Goal: Navigation & Orientation: Find specific page/section

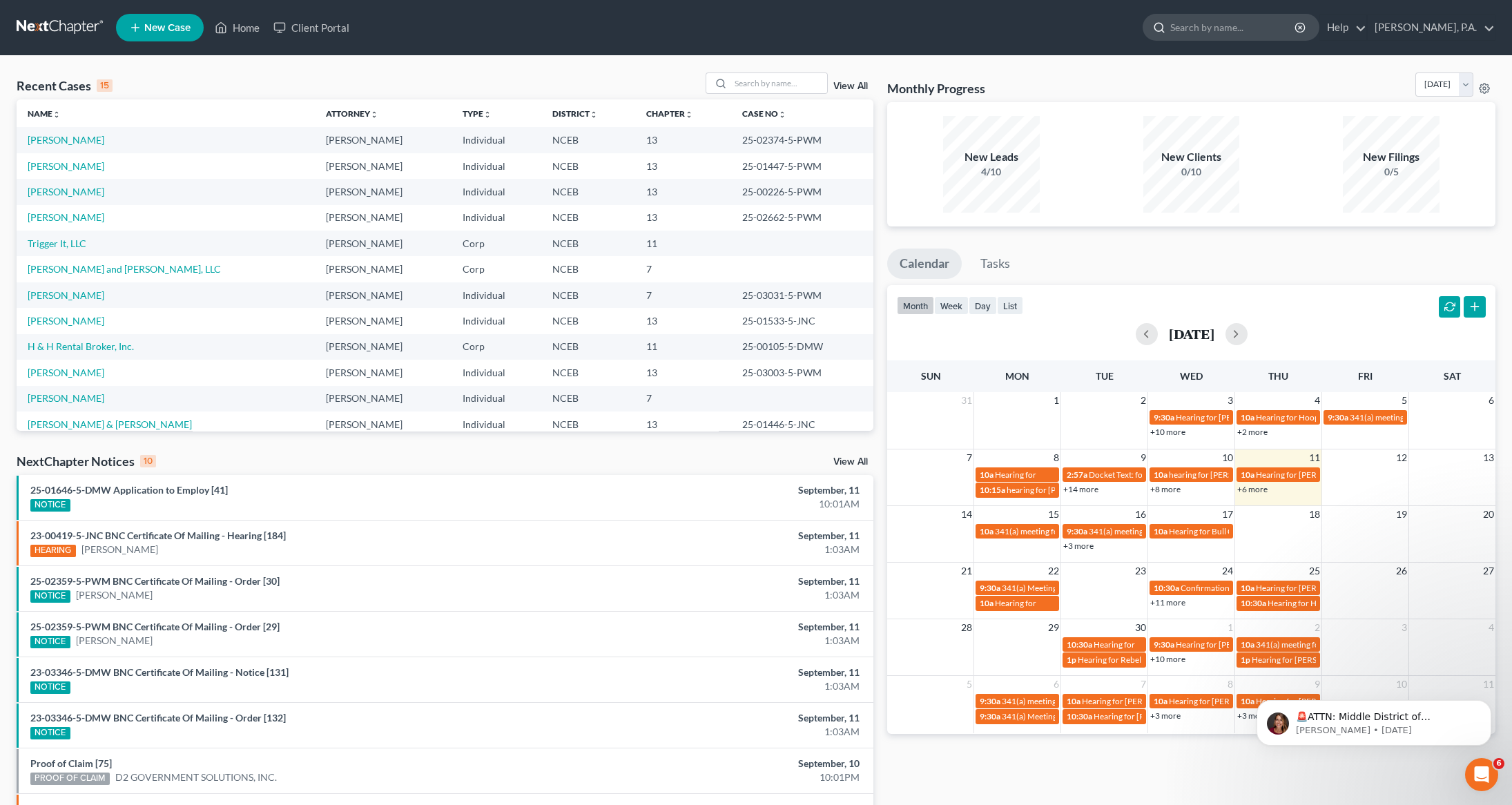
click at [1247, 22] on input "search" at bounding box center [1233, 27] width 126 height 25
type input "lrsd"
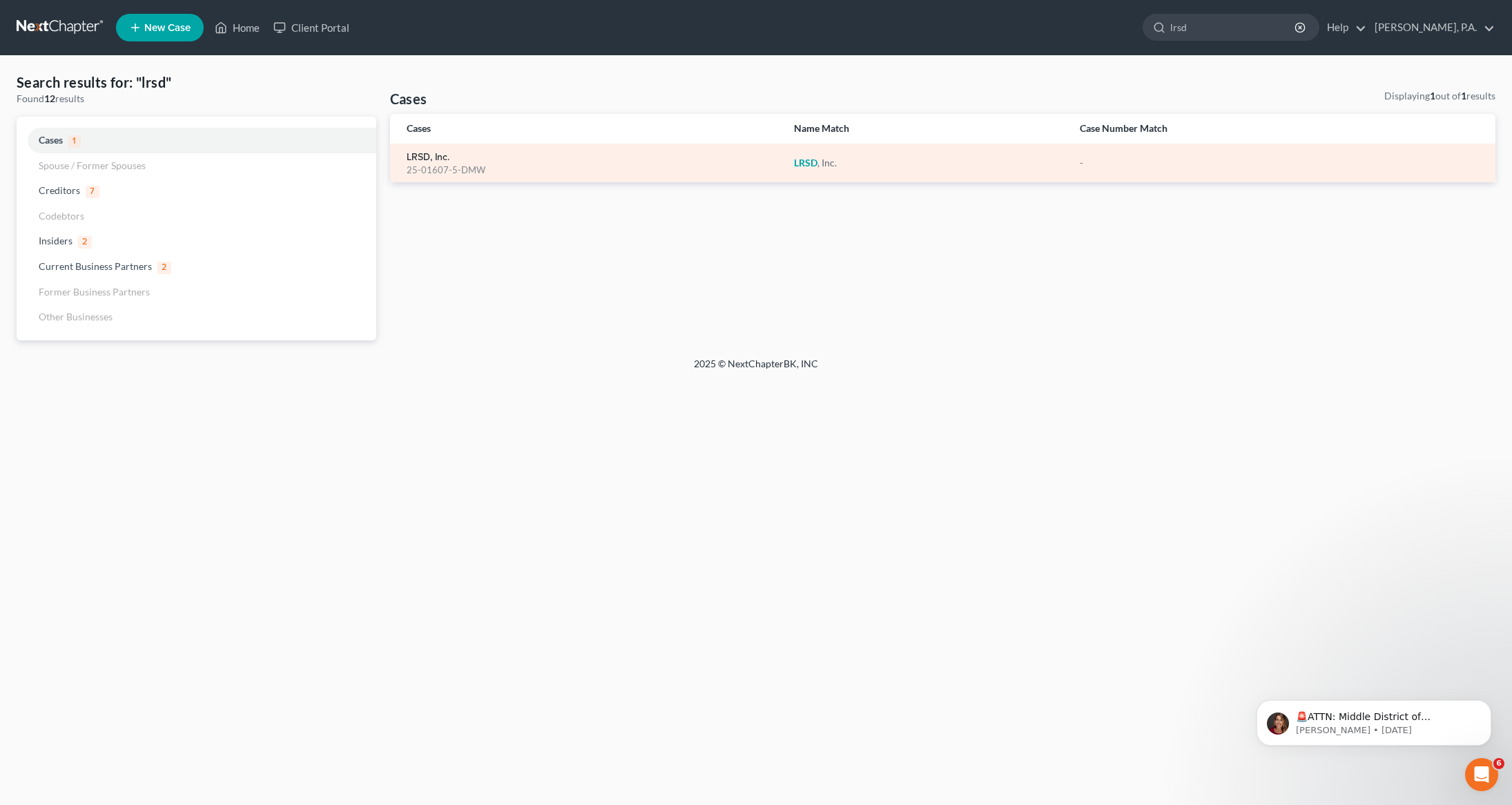
click at [436, 153] on link "LRSD, Inc." at bounding box center [428, 157] width 43 height 9
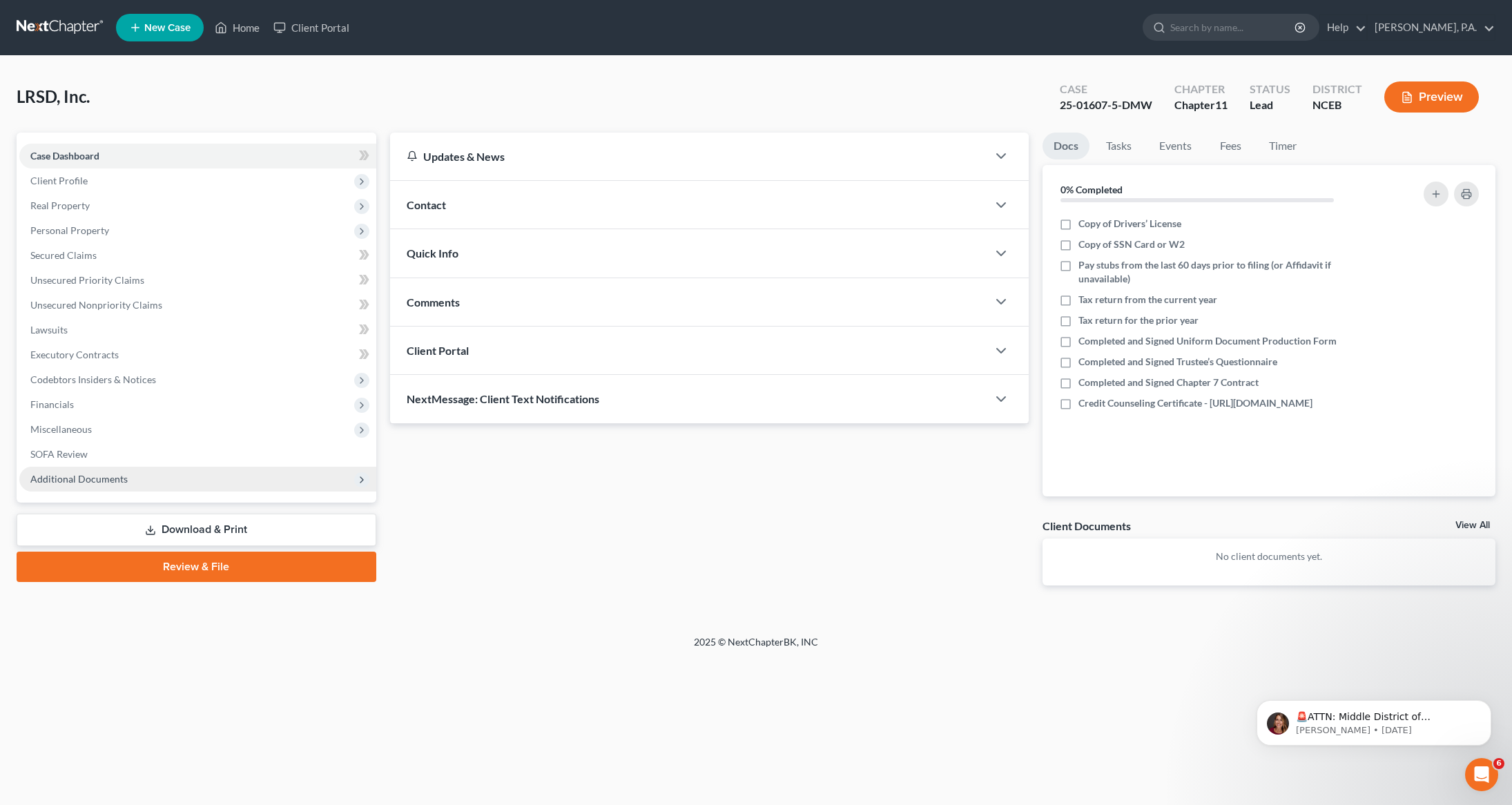
click at [79, 482] on span "Additional Documents" at bounding box center [78, 478] width 97 height 12
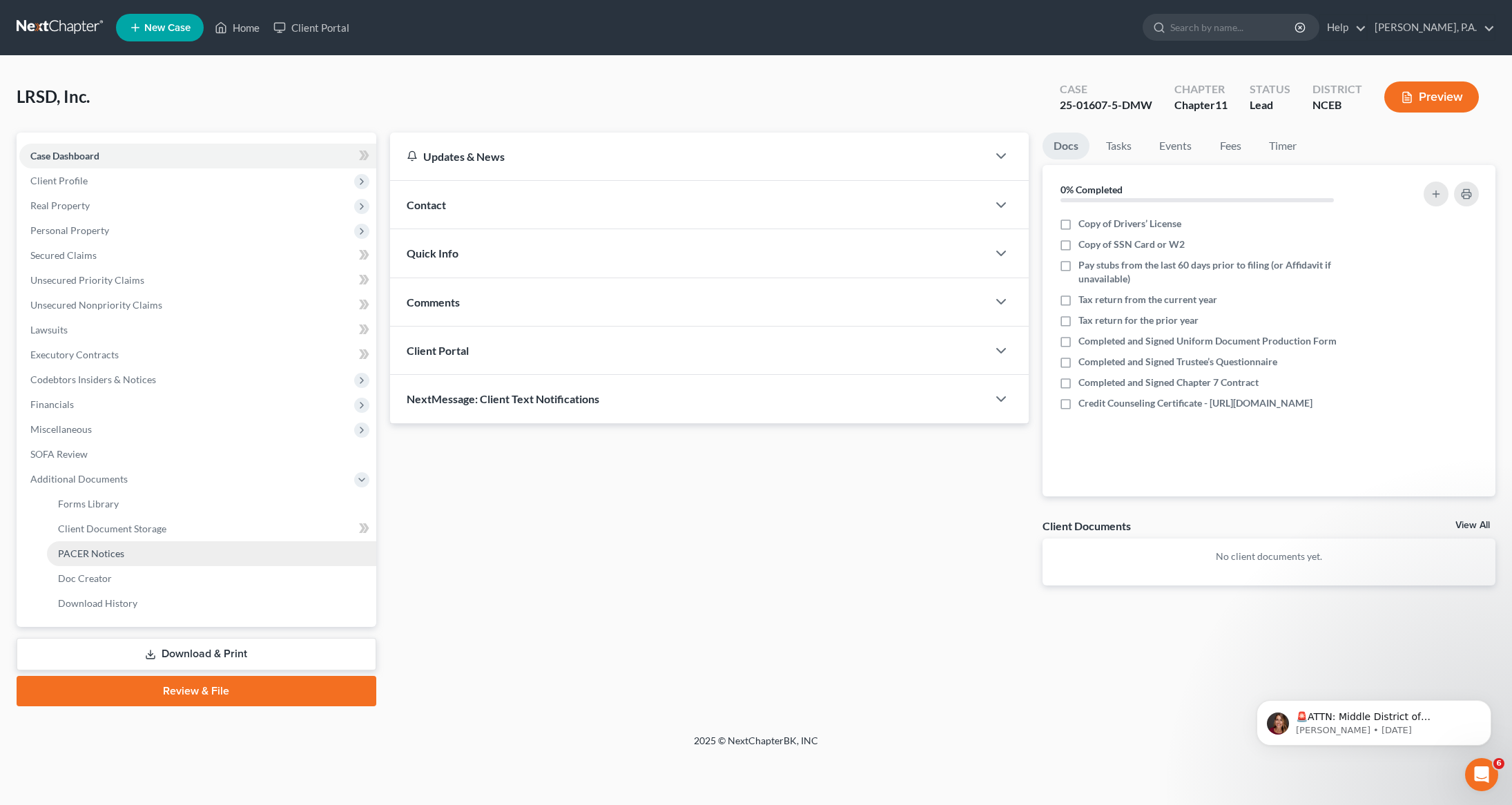
click at [106, 551] on span "PACER Notices" at bounding box center [91, 553] width 66 height 12
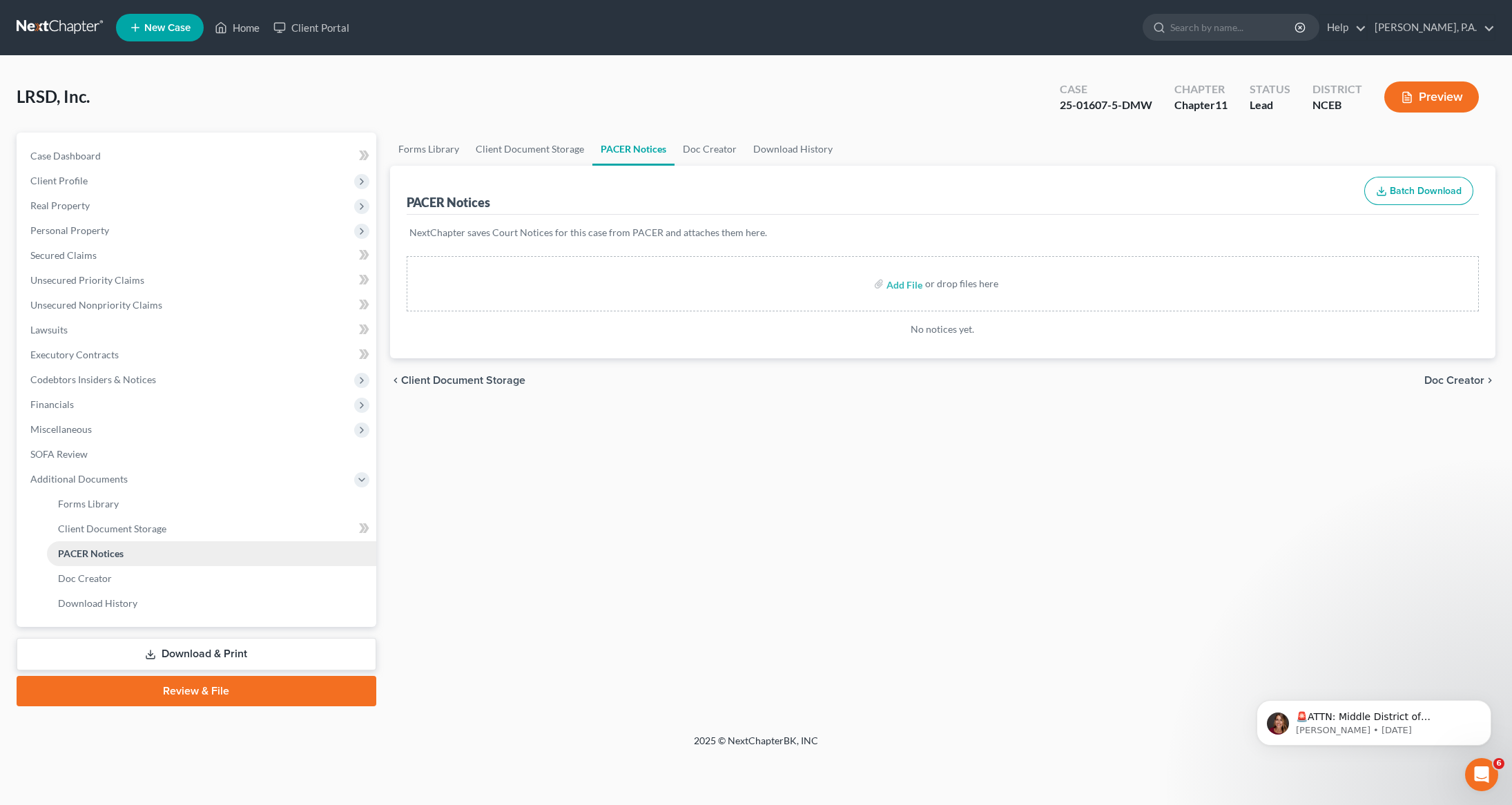
click at [107, 548] on span "PACER Notices" at bounding box center [90, 553] width 65 height 12
click at [92, 602] on span "Download History" at bounding box center [97, 603] width 80 height 12
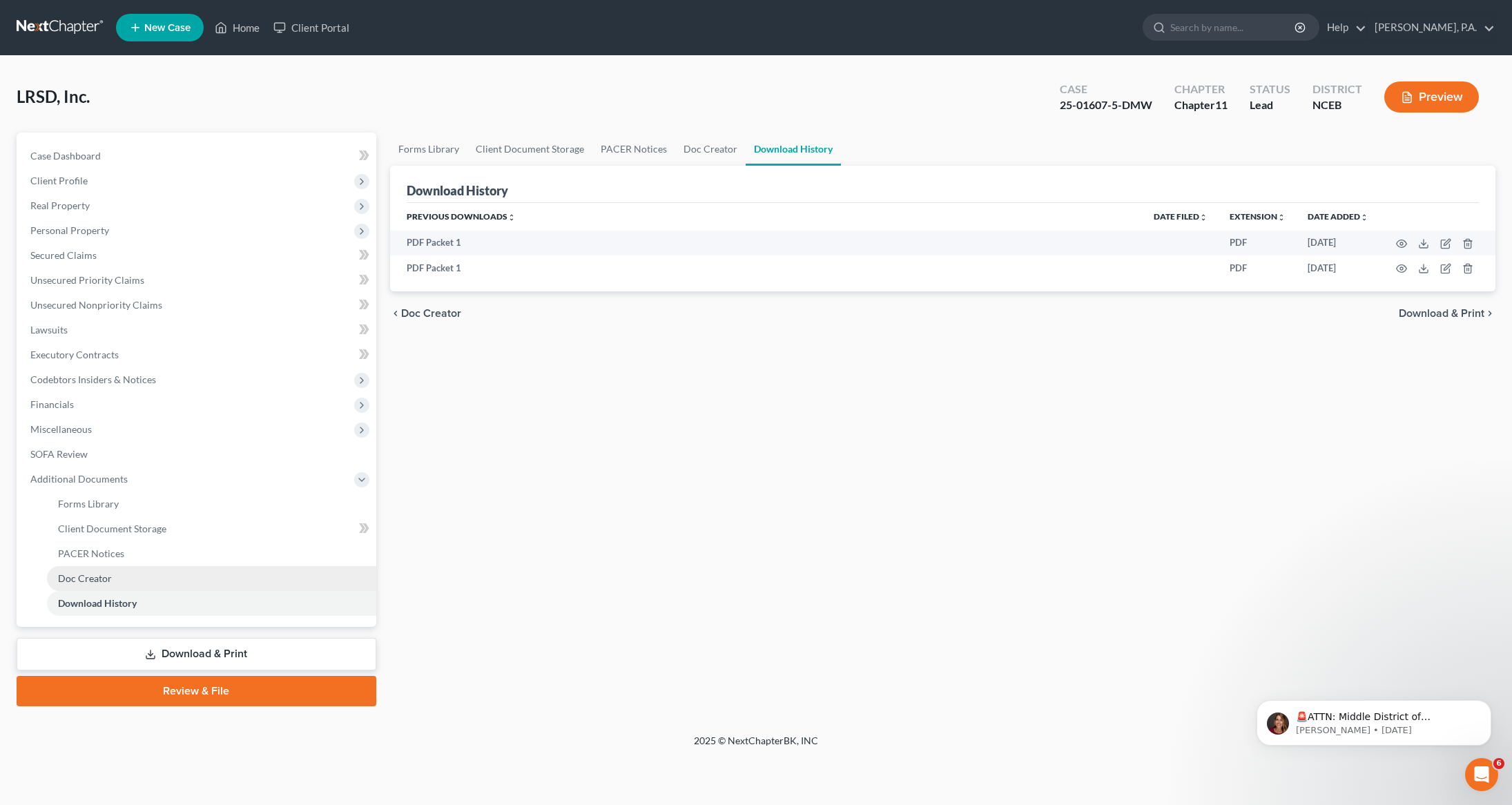
click at [84, 576] on span "Doc Creator" at bounding box center [84, 578] width 54 height 12
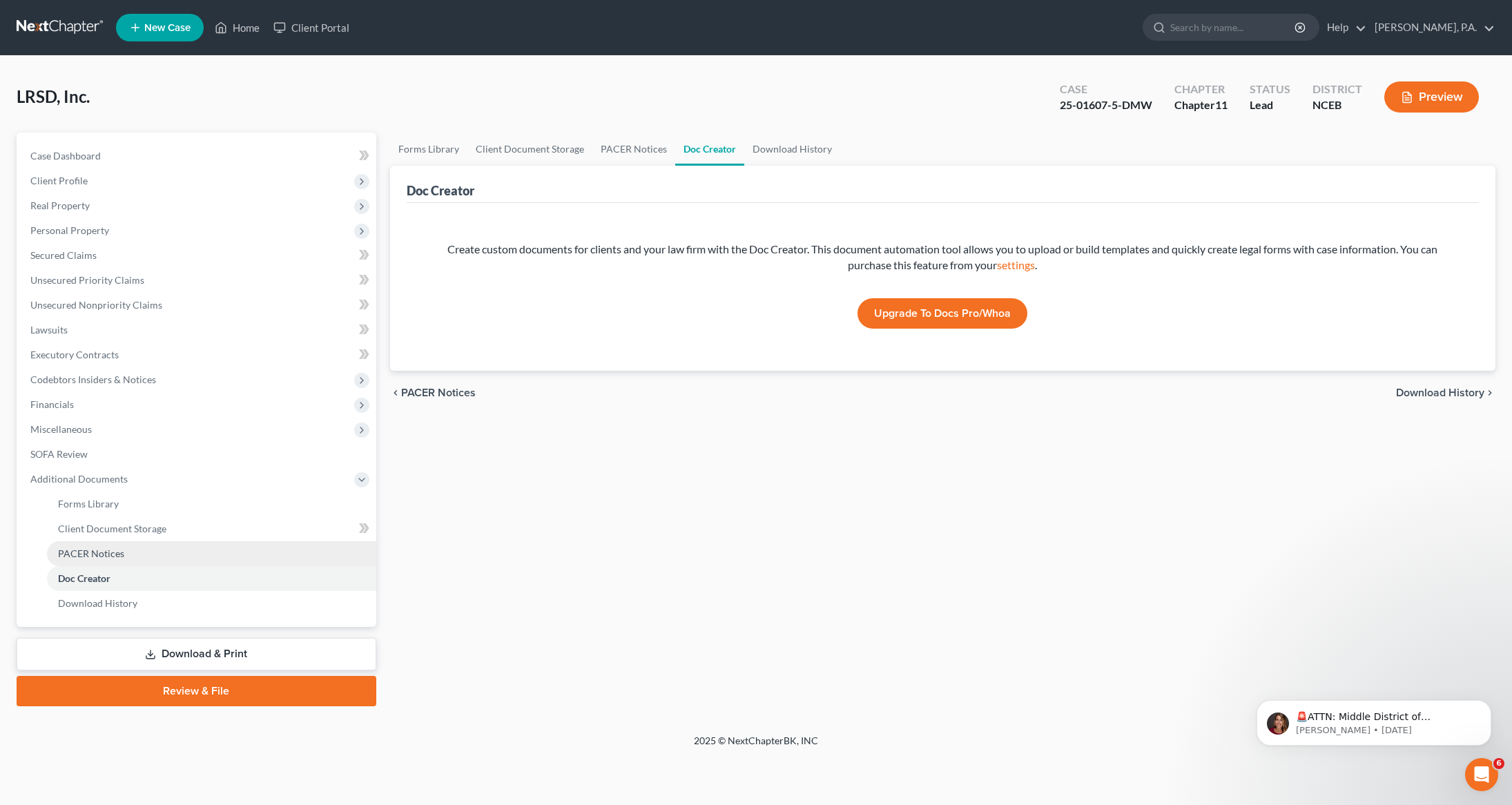
click at [84, 554] on span "PACER Notices" at bounding box center [91, 553] width 66 height 12
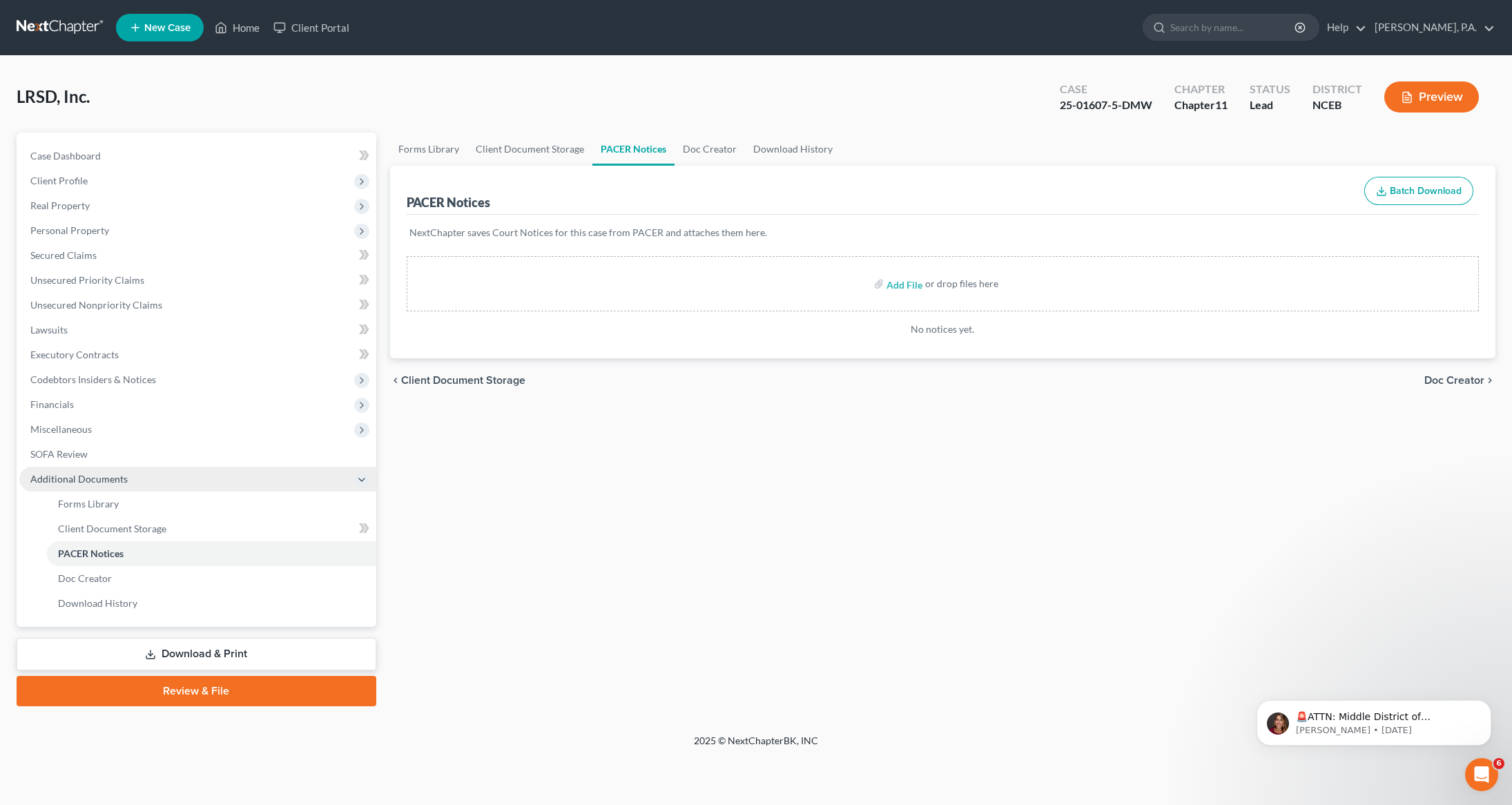
click at [84, 482] on span "Additional Documents" at bounding box center [78, 478] width 97 height 12
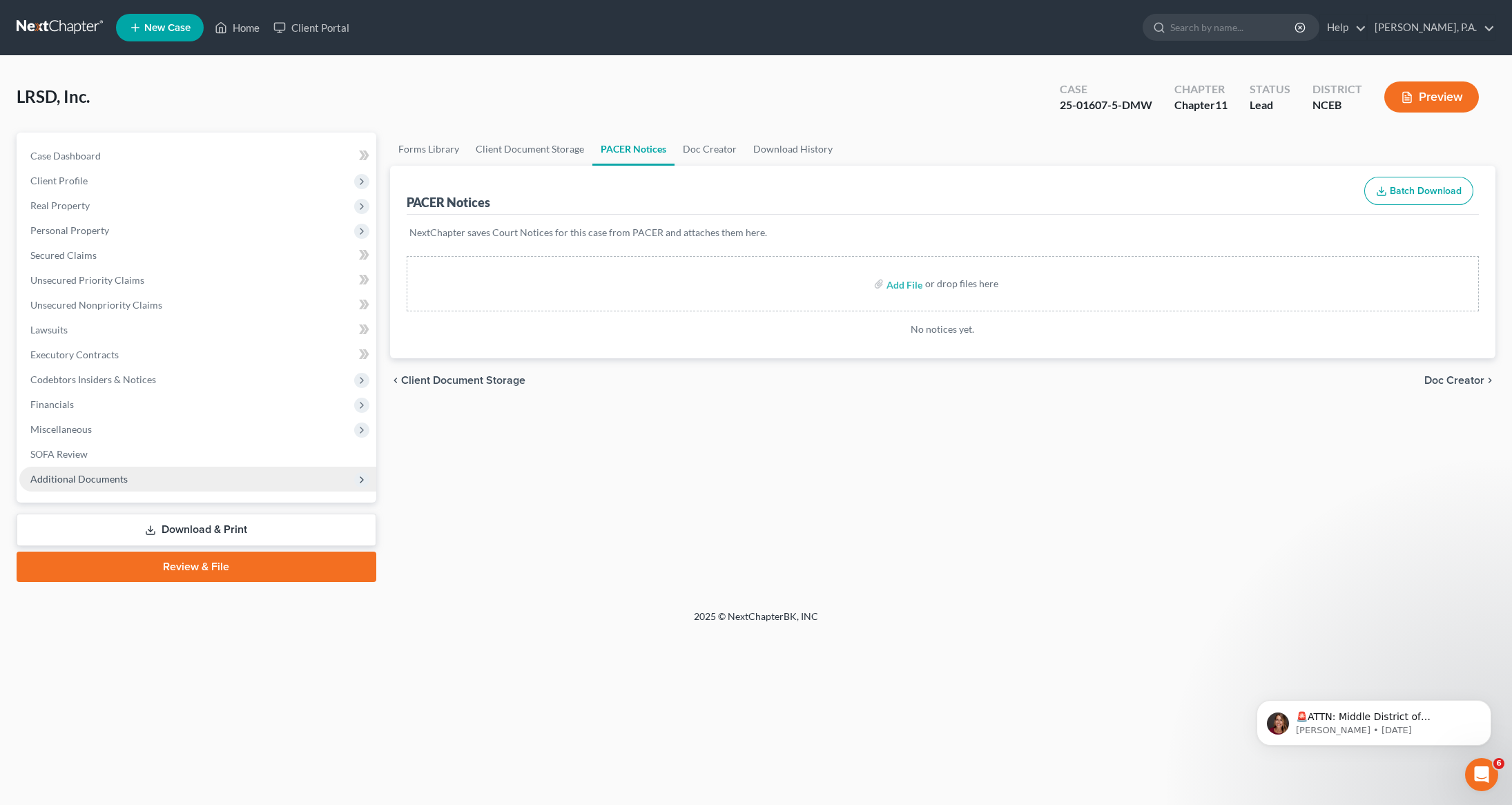
click at [84, 482] on span "Additional Documents" at bounding box center [78, 478] width 97 height 12
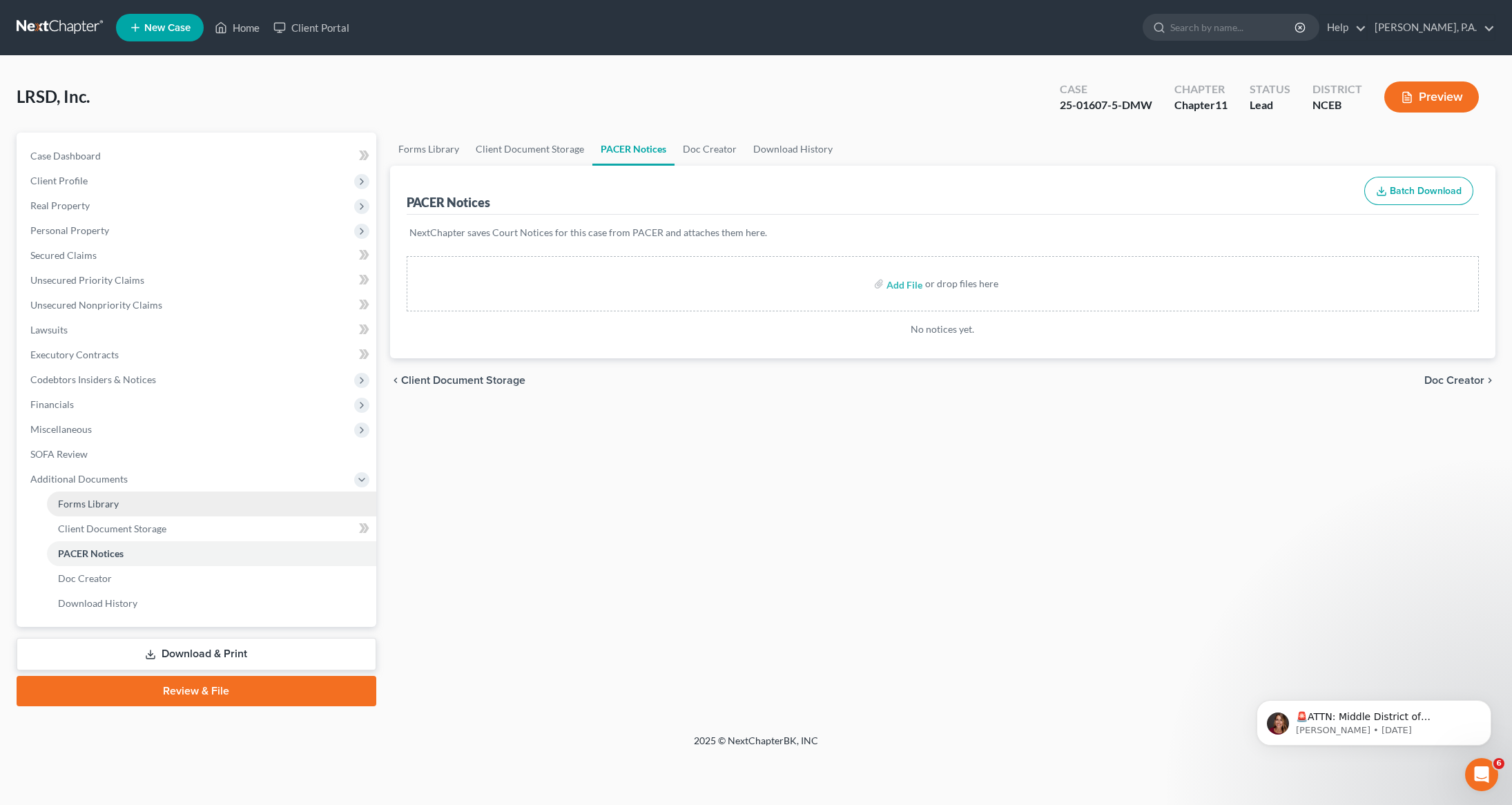
click at [99, 501] on span "Forms Library" at bounding box center [88, 504] width 61 height 12
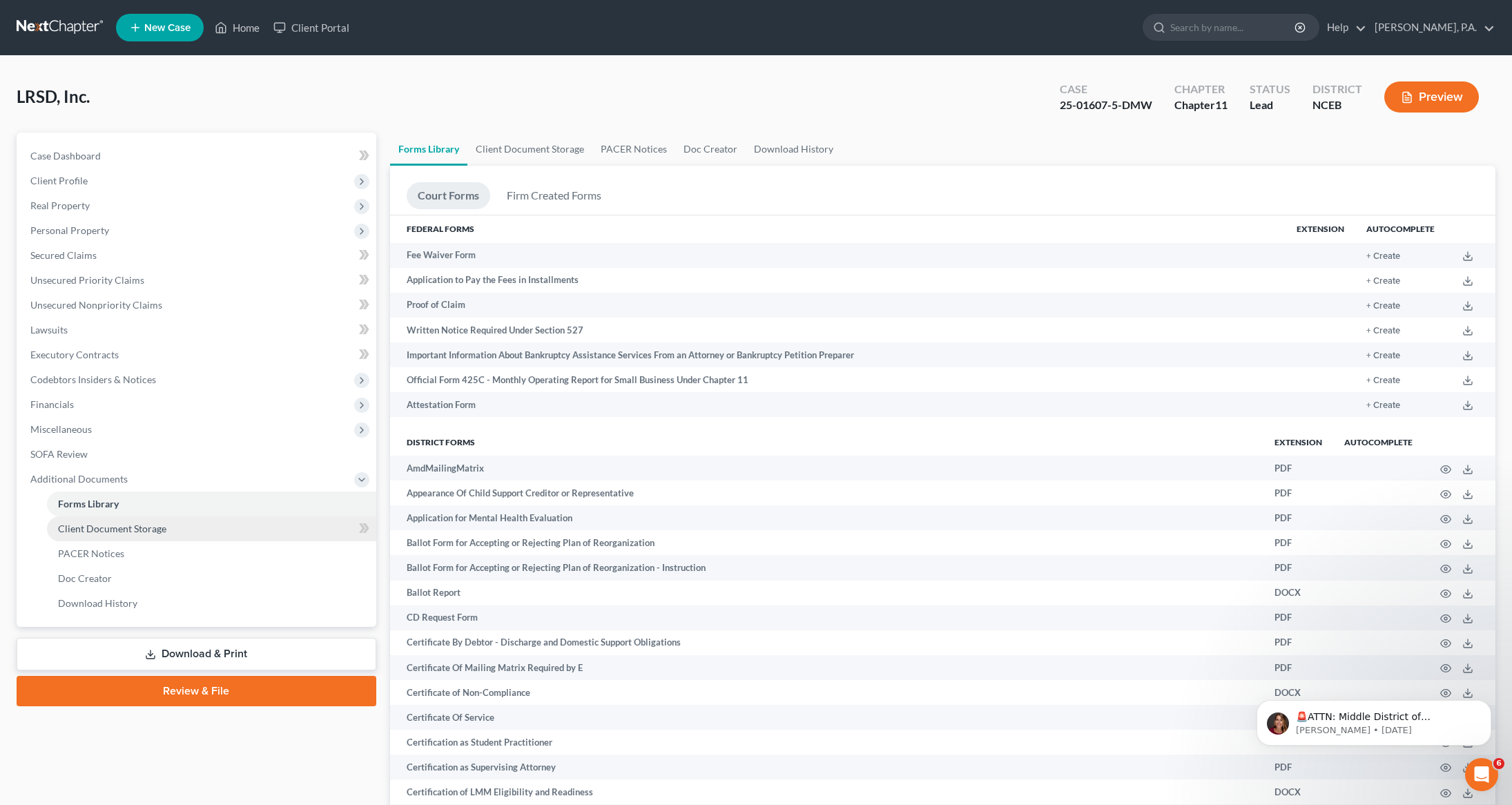
click at [95, 526] on span "Client Document Storage" at bounding box center [111, 528] width 108 height 12
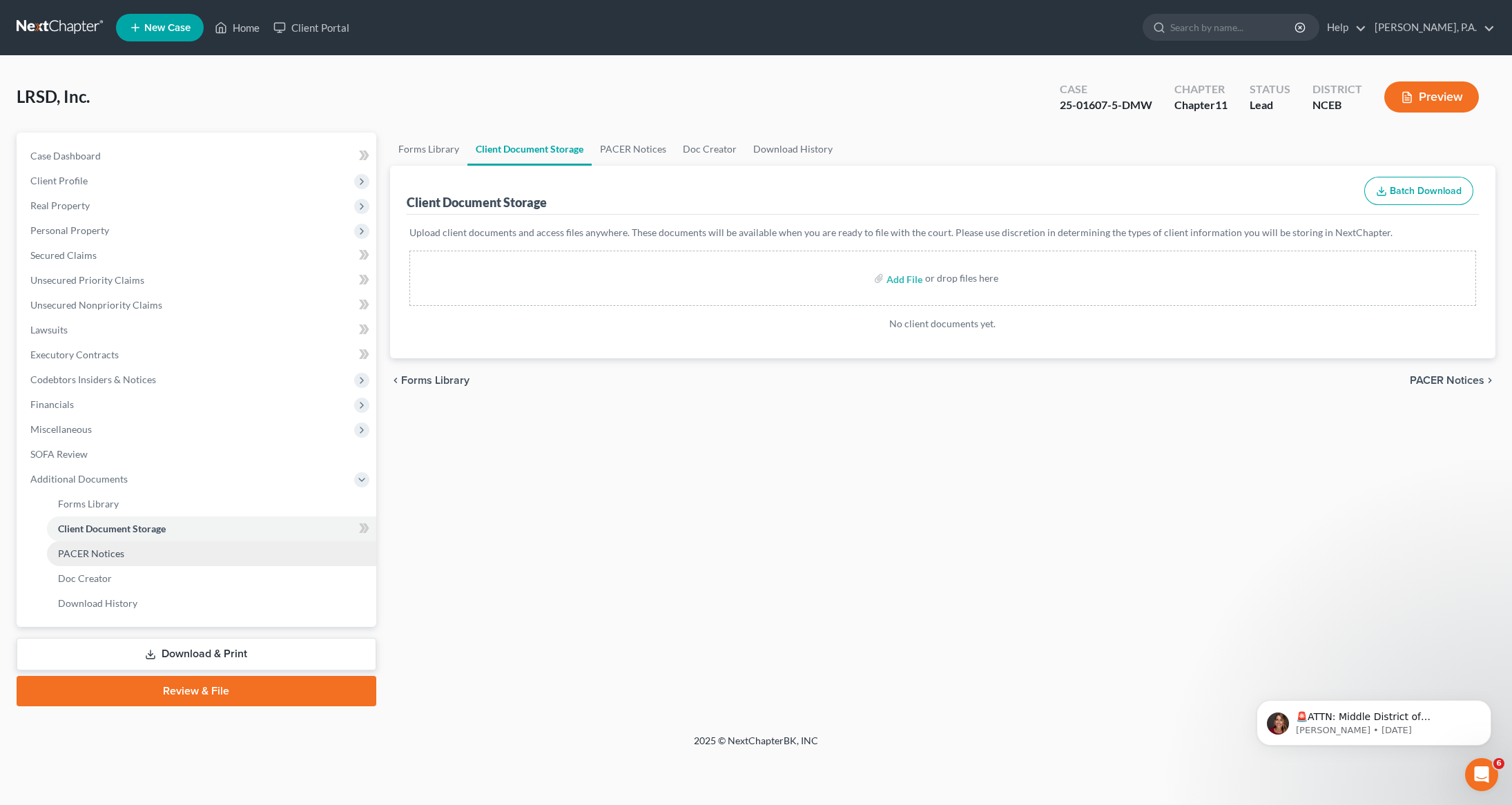
click at [84, 554] on span "PACER Notices" at bounding box center [91, 553] width 66 height 12
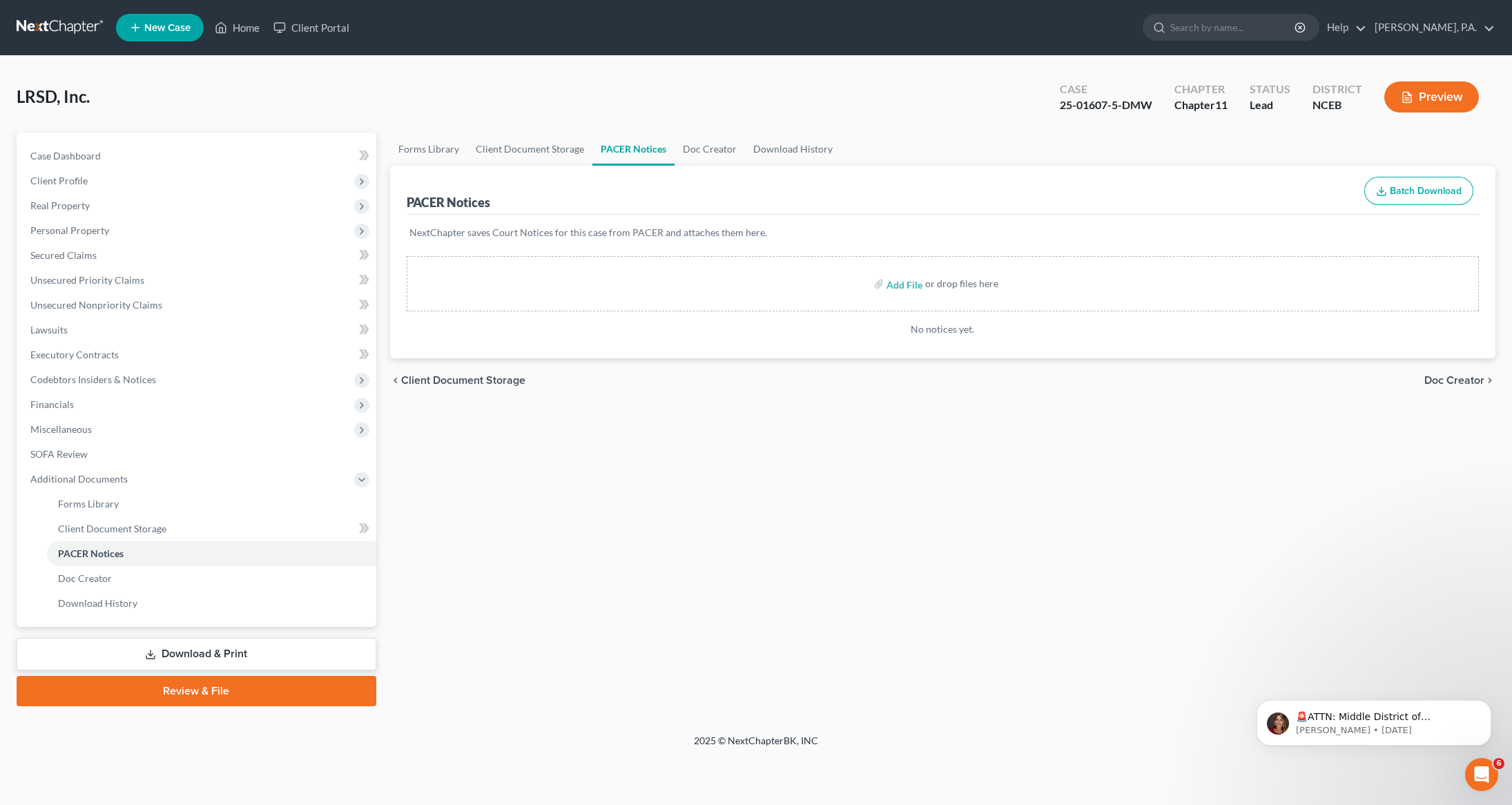
click at [53, 33] on link at bounding box center [61, 27] width 88 height 24
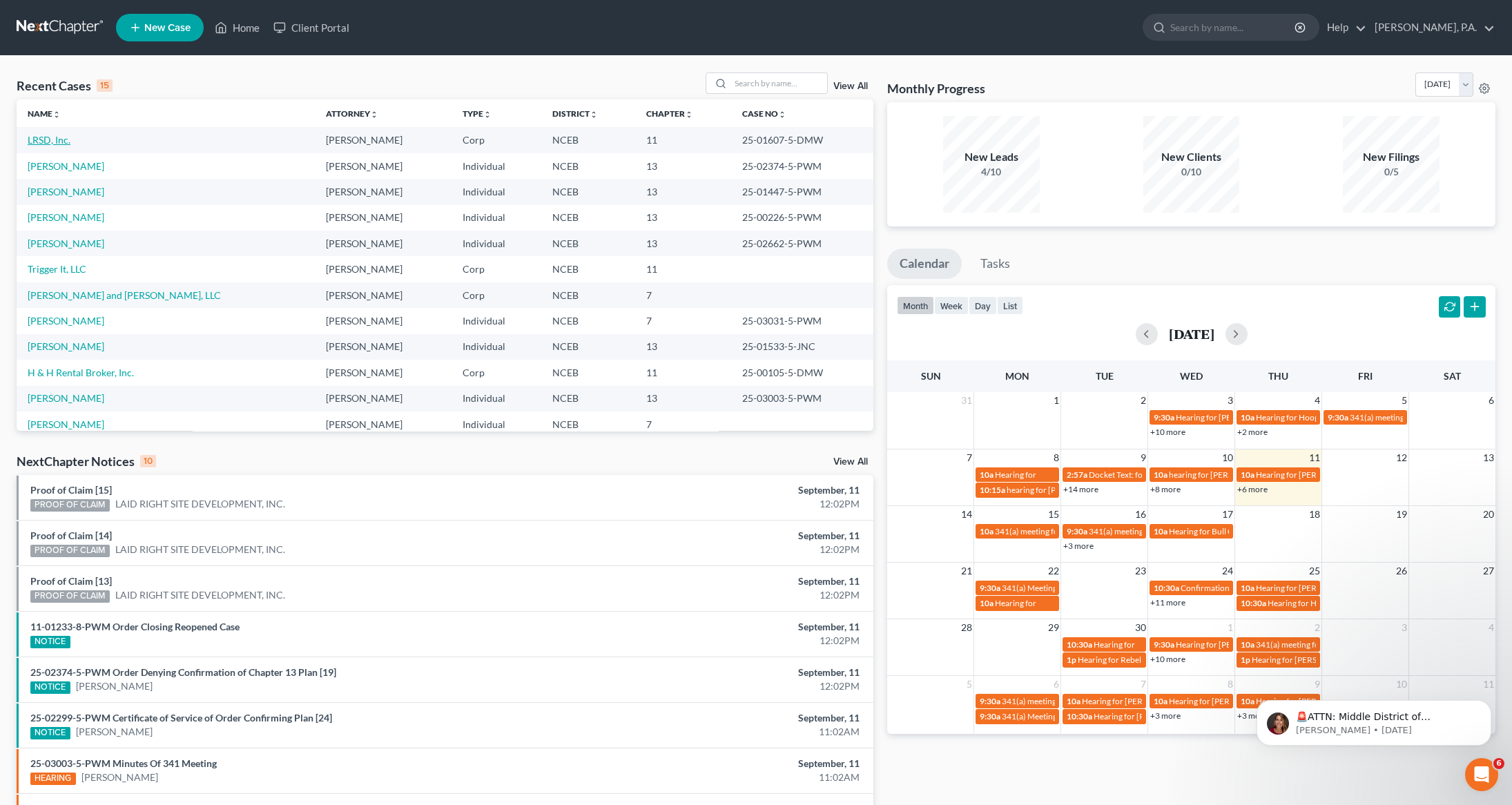
click at [65, 138] on link "LRSD, Inc." at bounding box center [49, 140] width 43 height 12
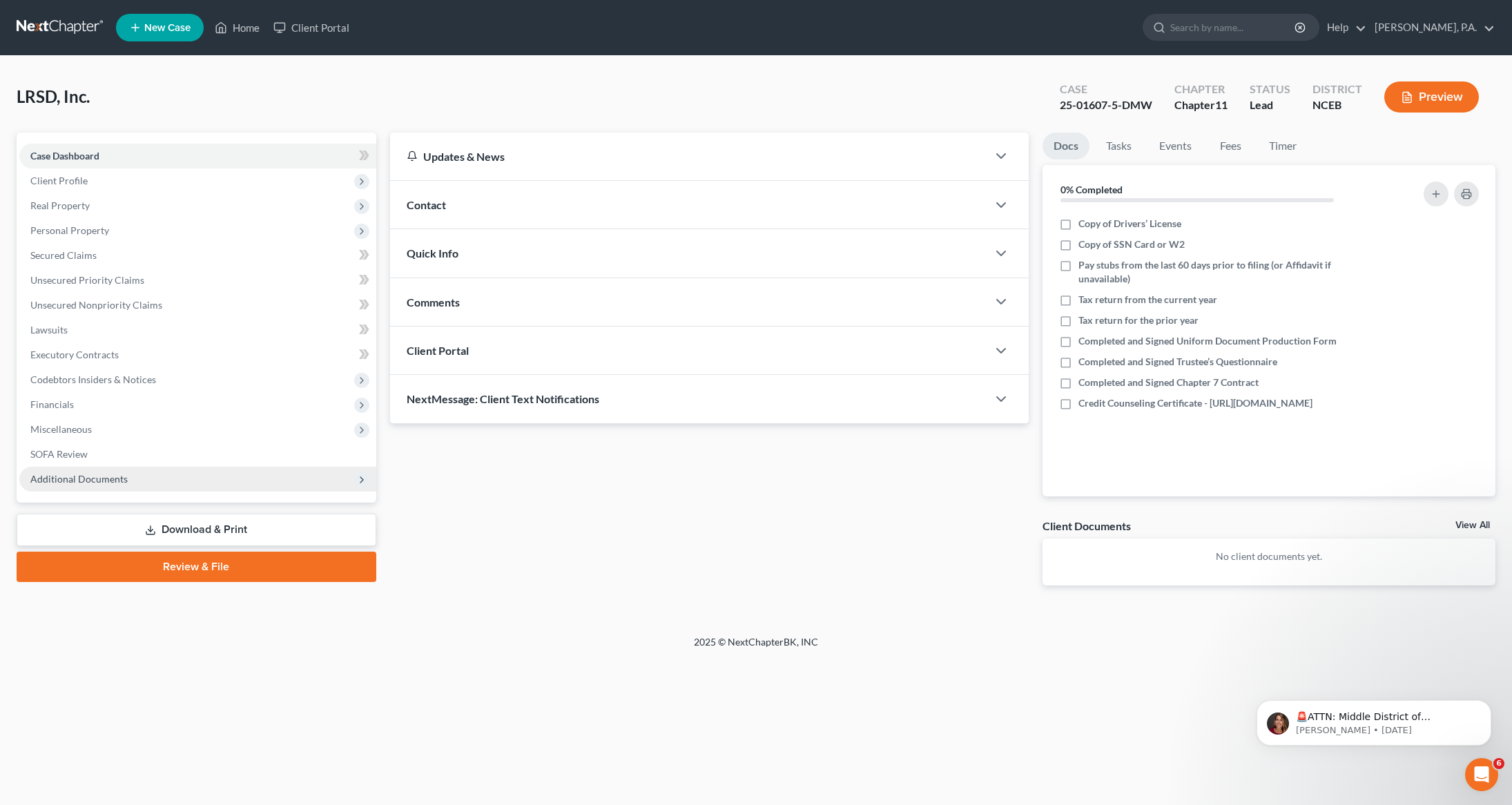
click at [51, 478] on span "Additional Documents" at bounding box center [78, 478] width 97 height 12
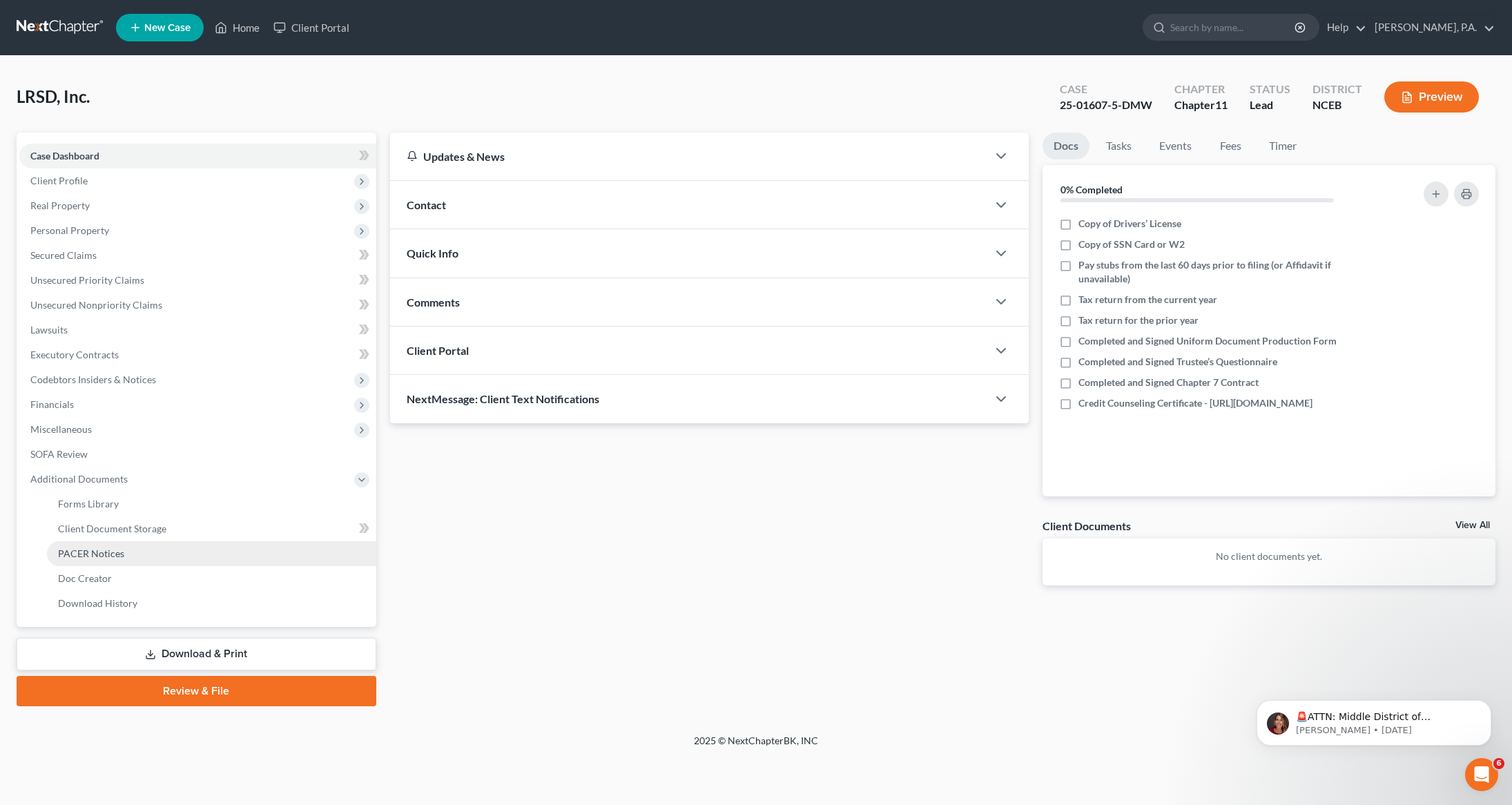
click at [73, 560] on link "PACER Notices" at bounding box center [211, 553] width 329 height 24
